Goal: Information Seeking & Learning: Stay updated

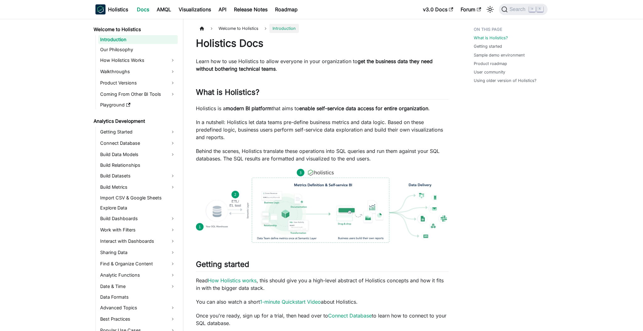
click at [240, 2] on nav "Holistics Docs AMQL Visualizations API Release Notes Roadmap v3.0 Docs Forum Se…" at bounding box center [321, 9] width 643 height 19
click at [243, 6] on link "Release Notes" at bounding box center [250, 9] width 41 height 10
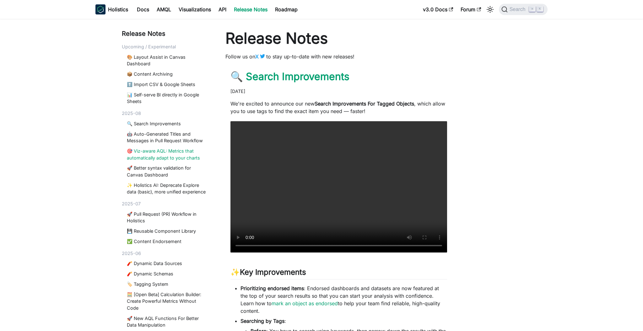
click at [172, 155] on link "🎯 Viz-aware AQL: Metrics that automatically adapt to your charts" at bounding box center [167, 155] width 81 height 14
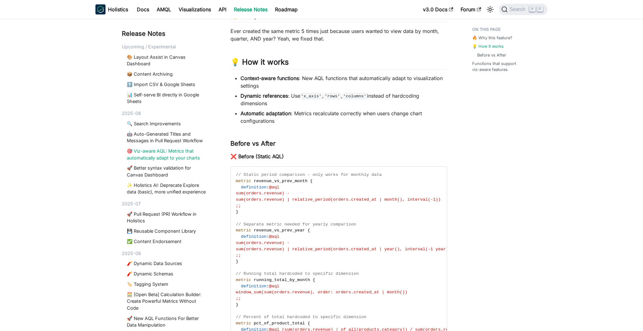
scroll to position [272, 0]
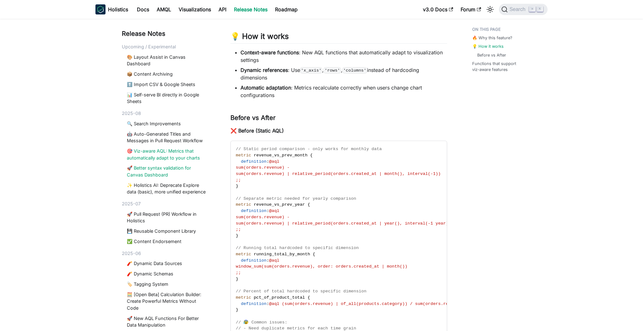
click at [185, 168] on link "🚀 Better syntax validation for Canvas Dashboard" at bounding box center [167, 172] width 81 height 14
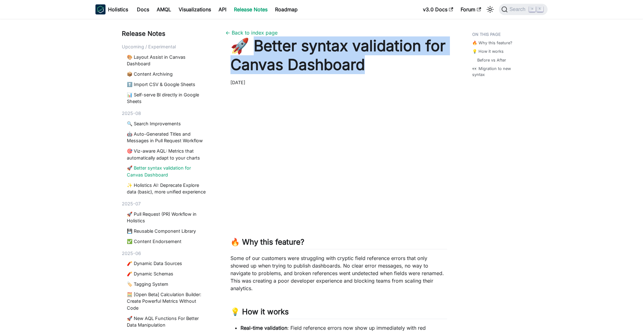
drag, startPoint x: 248, startPoint y: 45, endPoint x: 418, endPoint y: 60, distance: 170.6
click at [418, 60] on h1 "🚀 Better syntax validation for Canvas Dashboard" at bounding box center [339, 55] width 217 height 38
copy h1 "[PERSON_NAME] syntax validation for Canvas Dashboard"
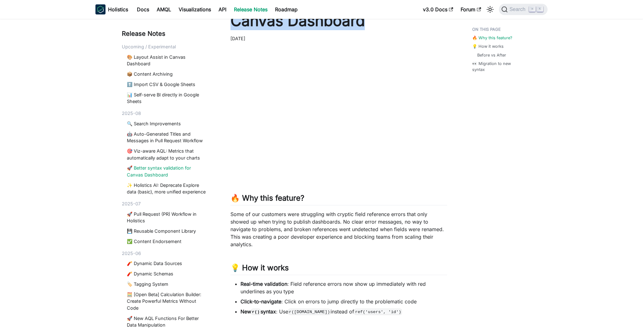
scroll to position [191, 0]
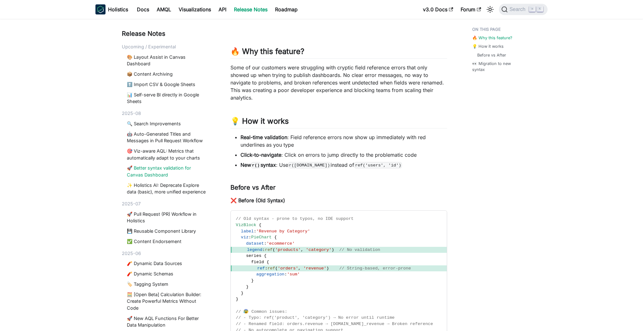
click at [243, 137] on strong "Real-time validation" at bounding box center [264, 137] width 47 height 6
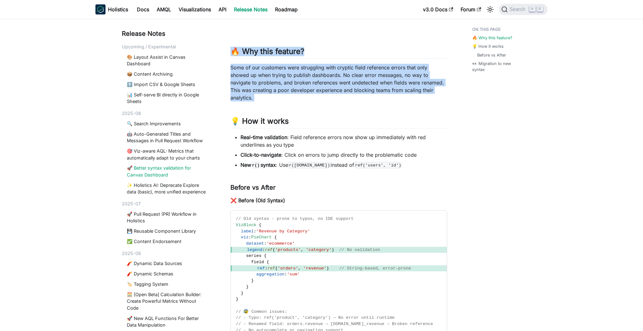
drag, startPoint x: 232, startPoint y: 50, endPoint x: 302, endPoint y: 107, distance: 89.9
click at [302, 107] on div "🔥 Why this feature? ​ Some of our customers were struggling with cryptic field …" at bounding box center [339, 251] width 217 height 702
copy div "🔥 Why this feature? ​ Some of our customers were struggling with cryptic field …"
